Goal: Information Seeking & Learning: Learn about a topic

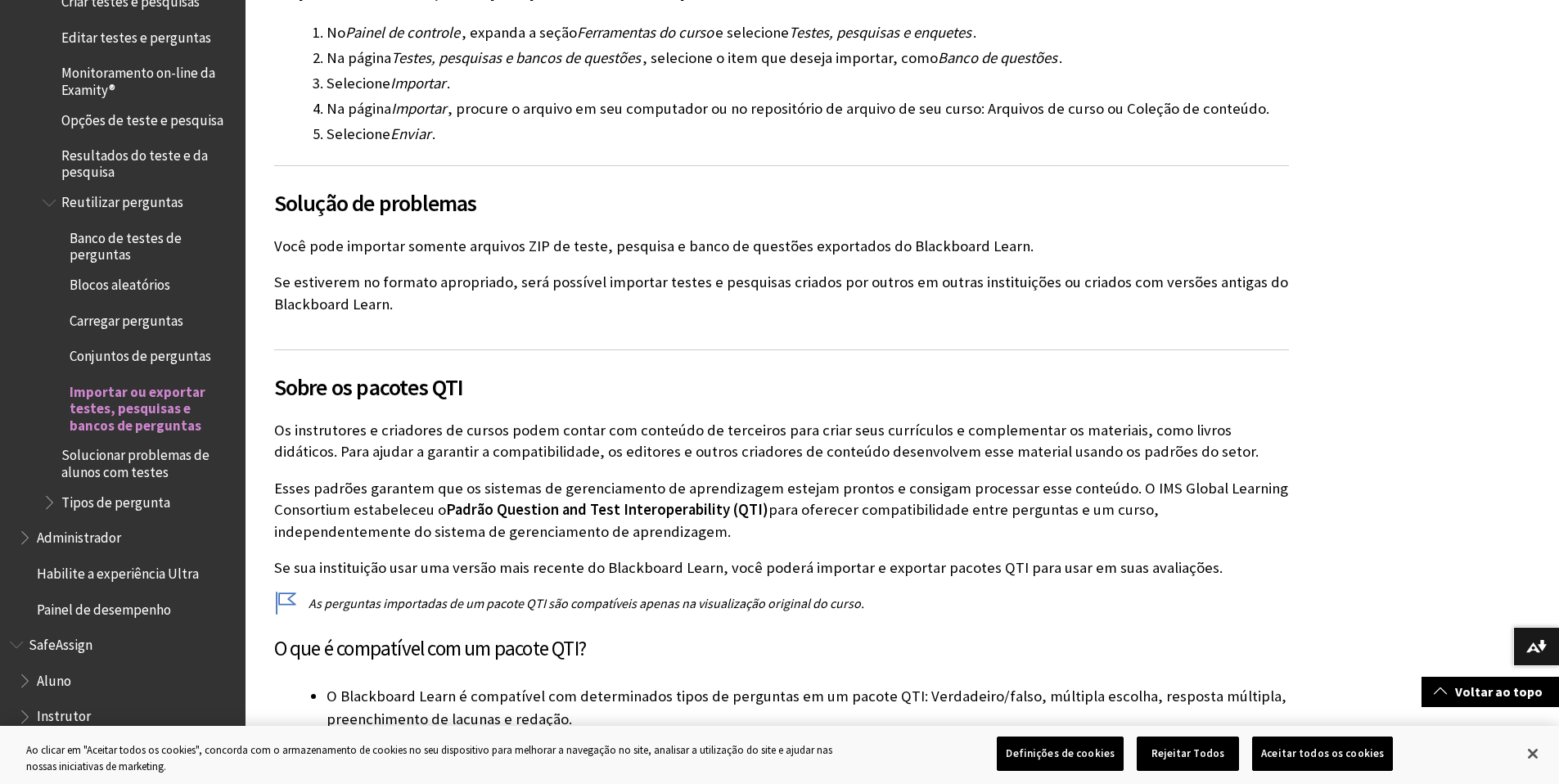
scroll to position [1109, 0]
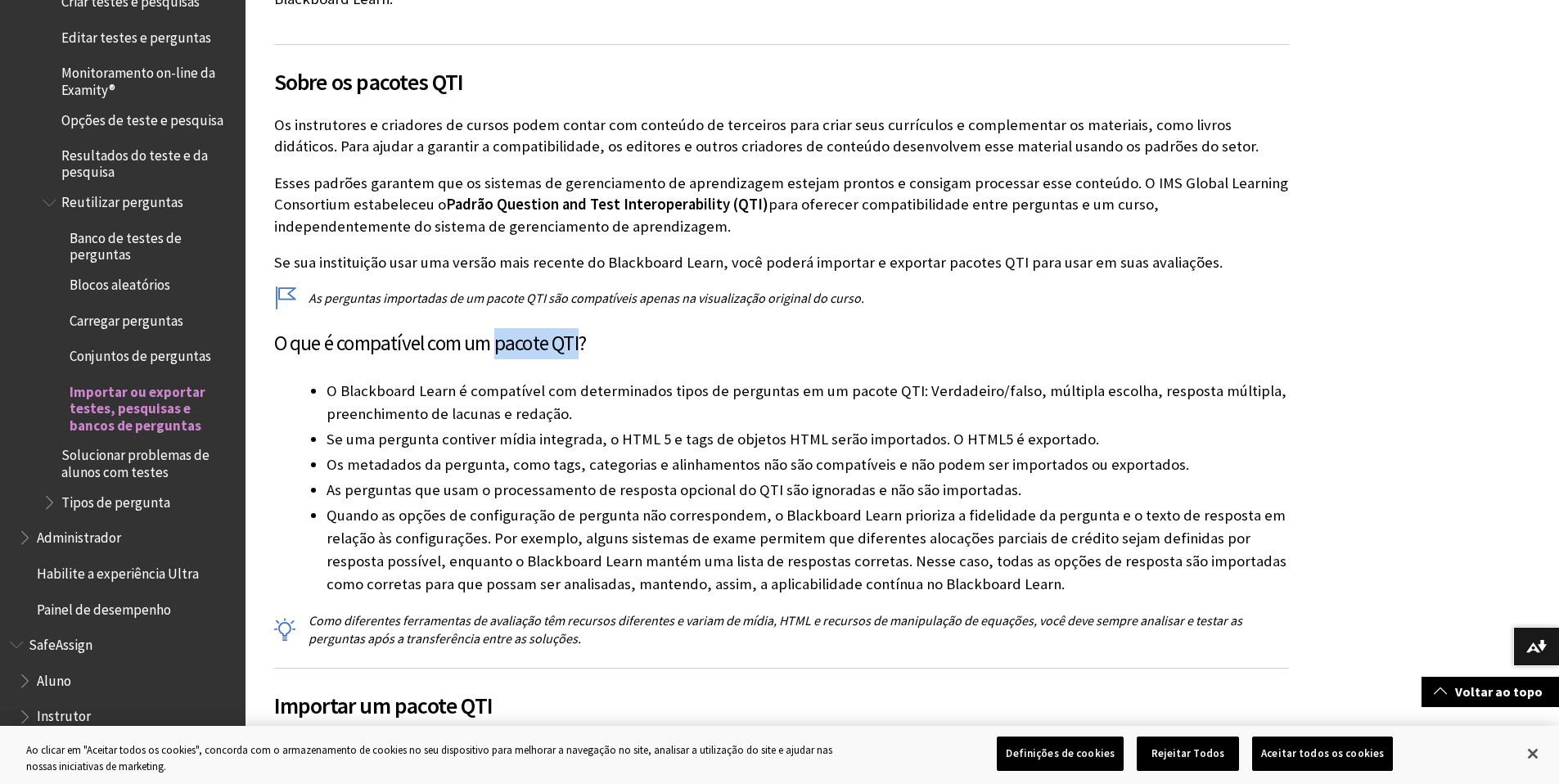
drag, startPoint x: 587, startPoint y: 344, endPoint x: 502, endPoint y: 344, distance: 85.0
click at [502, 344] on h3 "O que é compatível com um pacote QTI?" at bounding box center [781, 343] width 1015 height 31
copy h3 "pacote QTI"
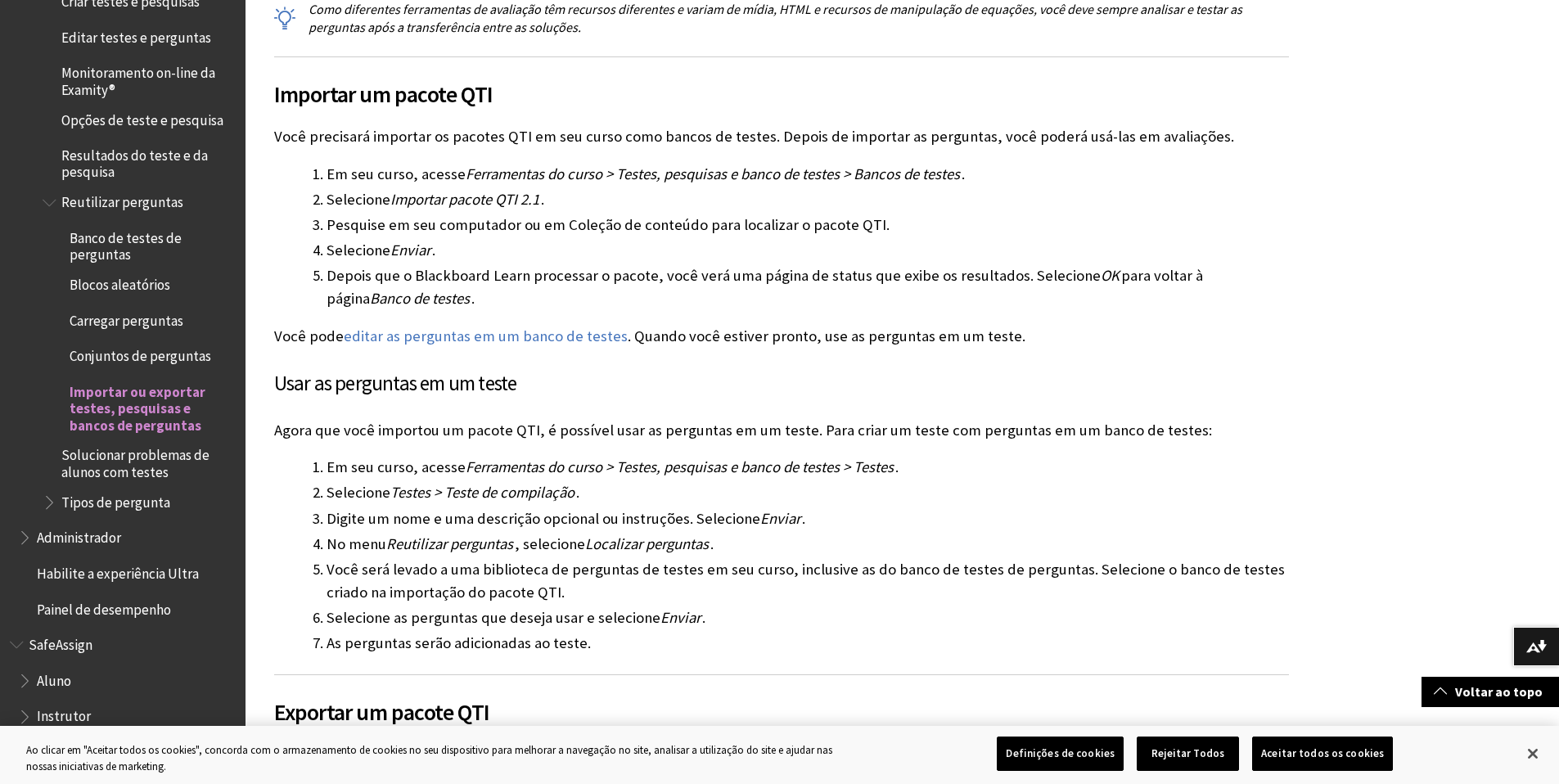
scroll to position [1828, 0]
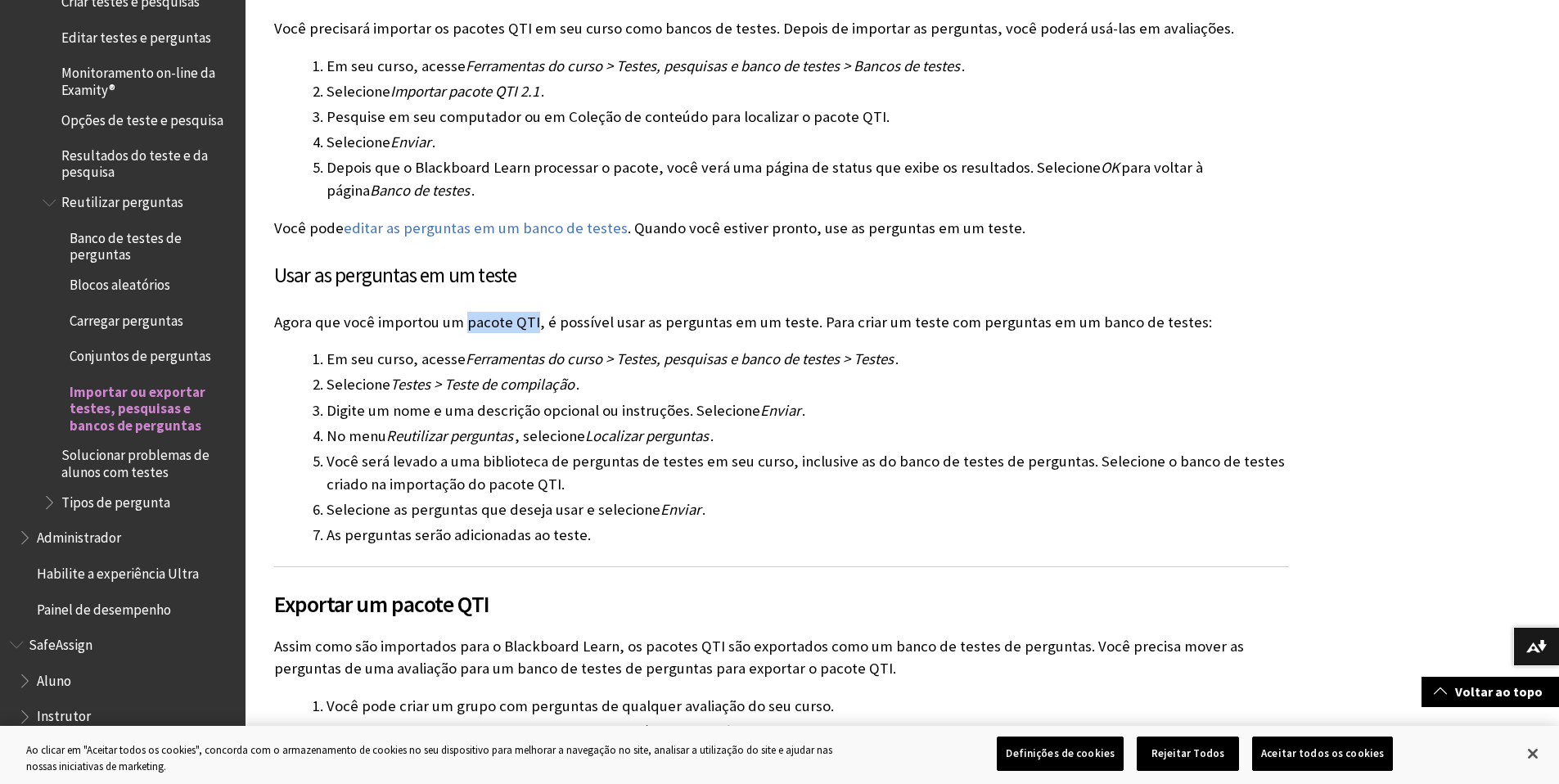
drag, startPoint x: 463, startPoint y: 325, endPoint x: 529, endPoint y: 325, distance: 66.0
click at [529, 325] on p "Agora que você importou um pacote QTI, é possível usar as perguntas em um teste…" at bounding box center [781, 321] width 1015 height 21
copy p "pacote QTI"
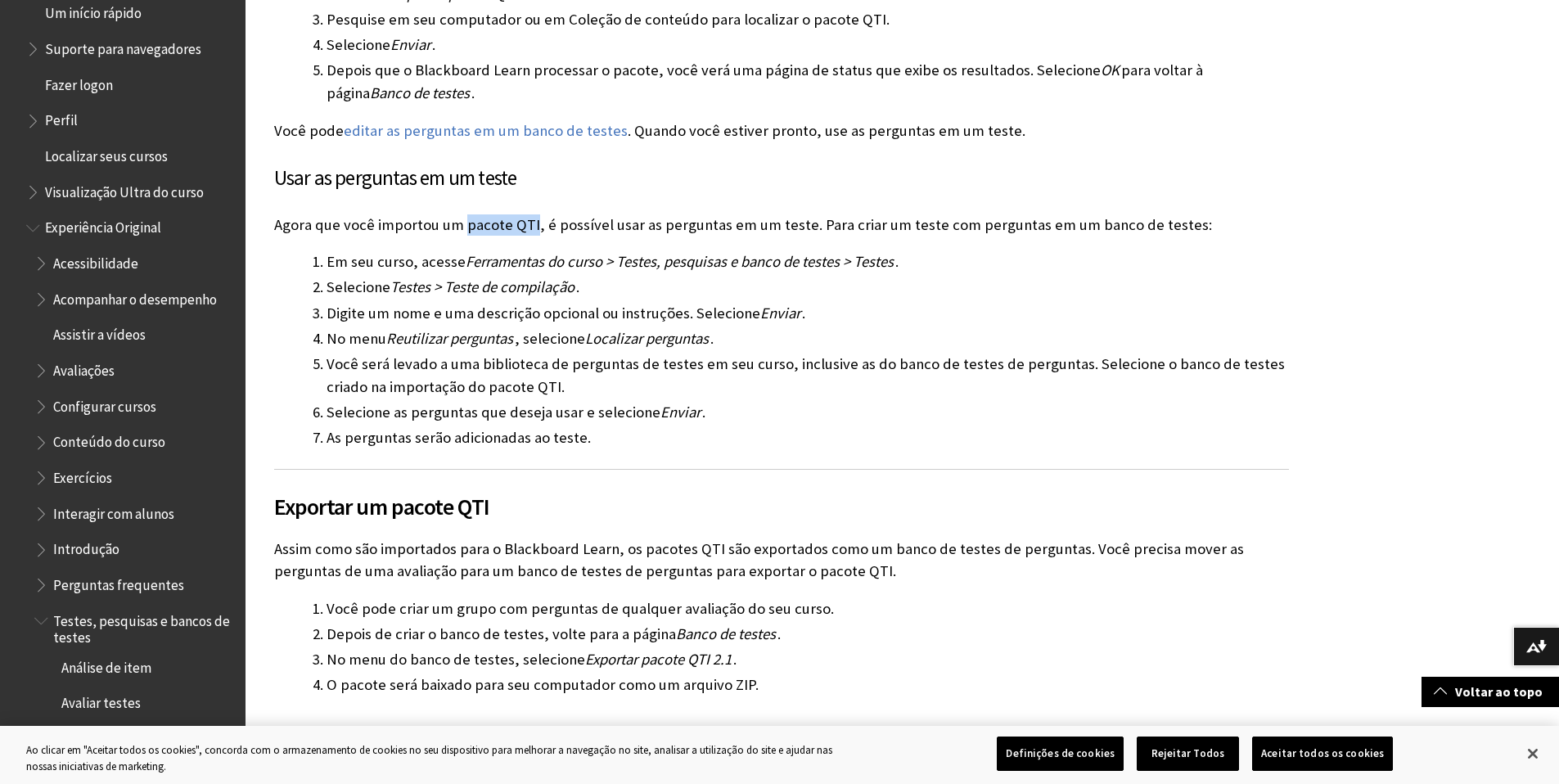
scroll to position [1593, 0]
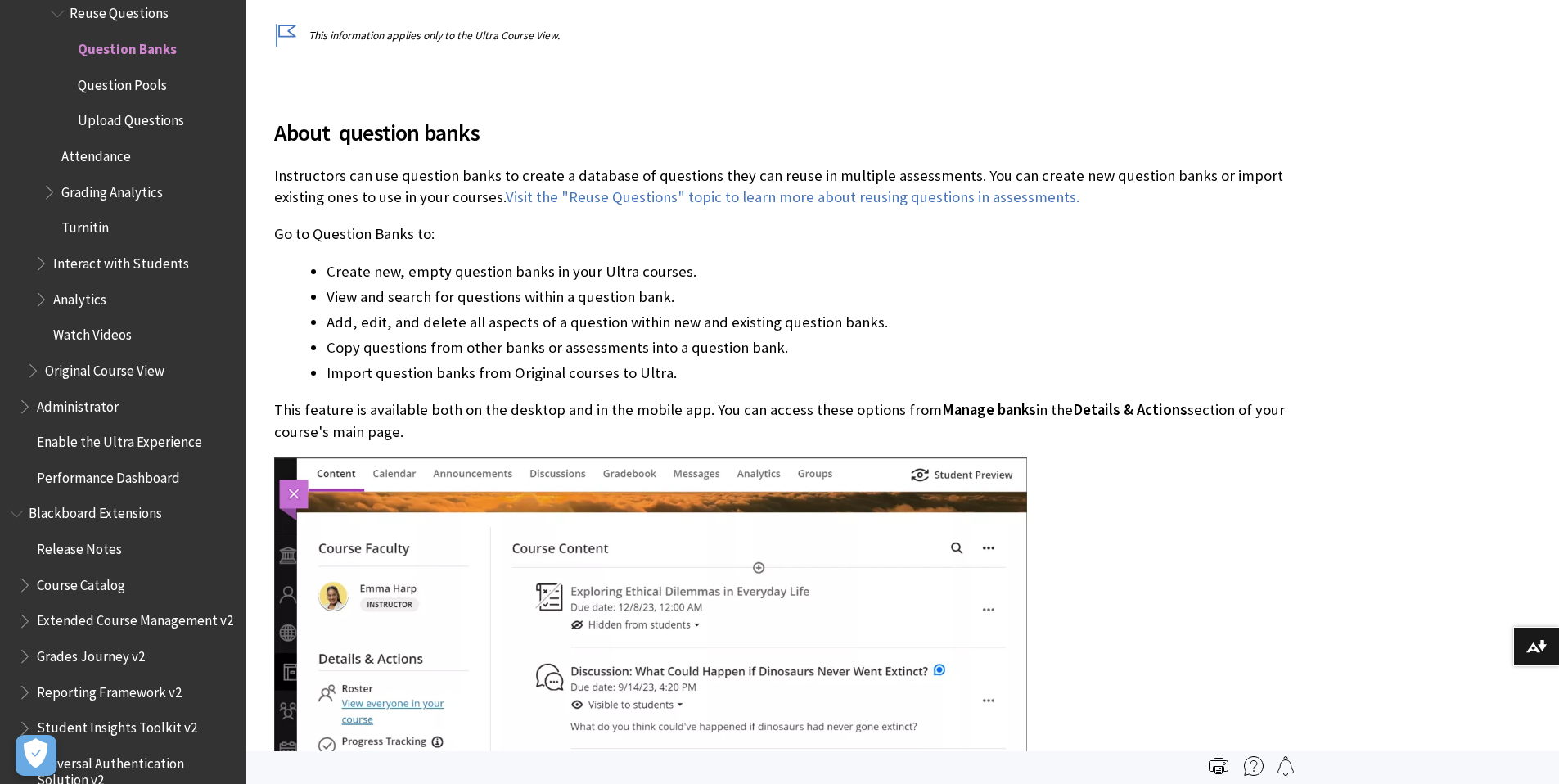
scroll to position [604, 0]
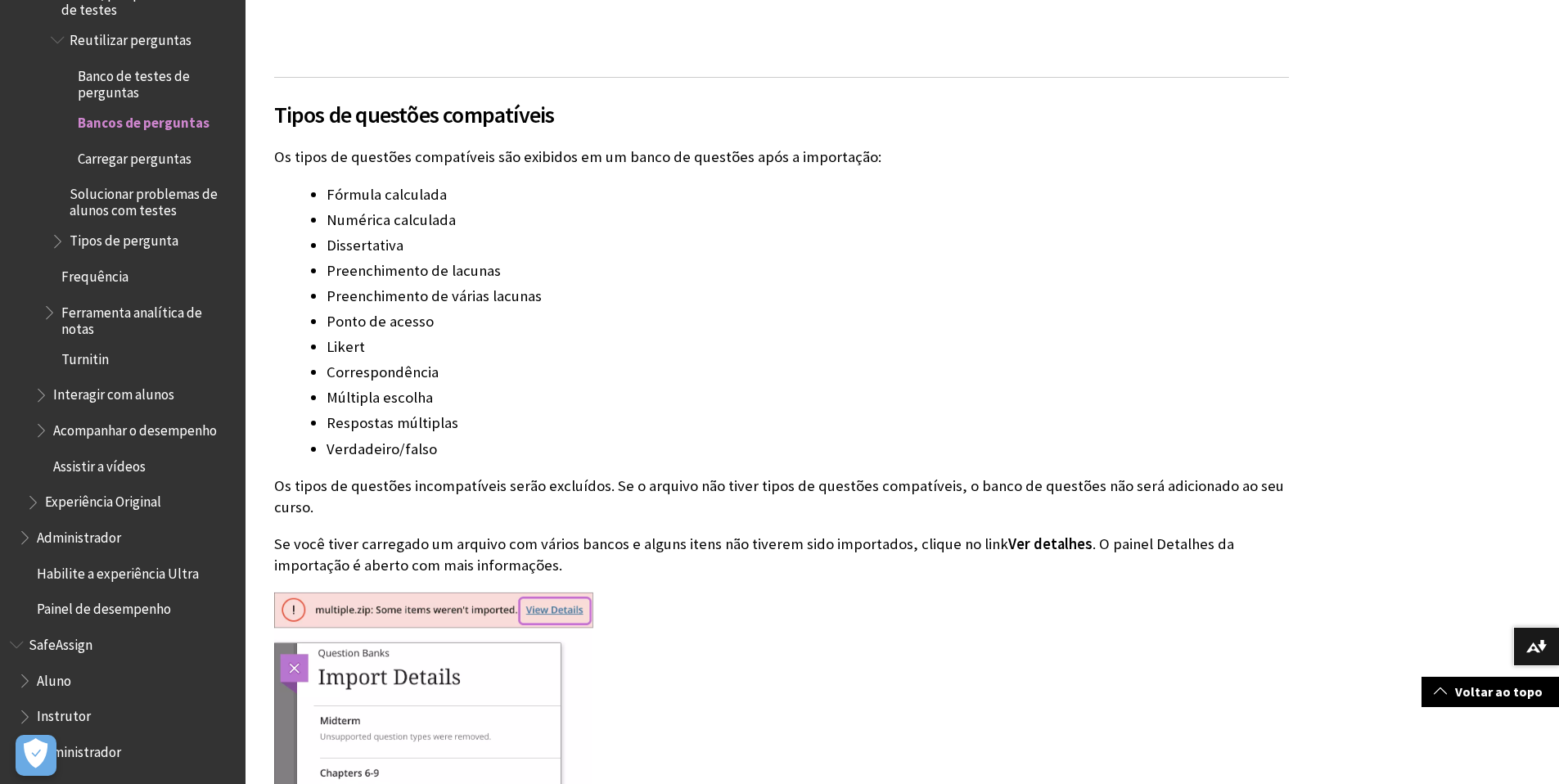
scroll to position [11558, 0]
